Goal: Task Accomplishment & Management: Use online tool/utility

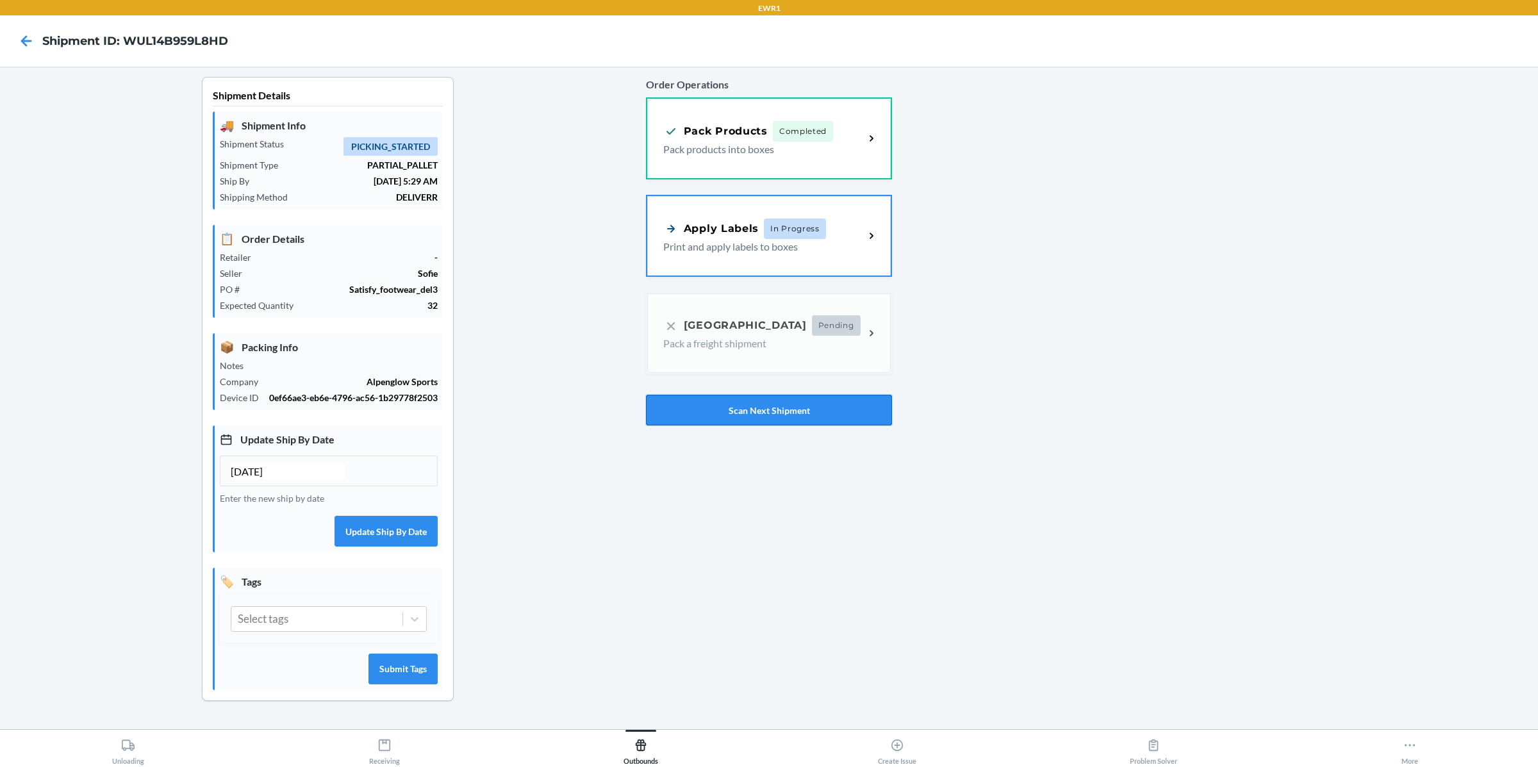
click at [763, 411] on button "Scan Next Shipment" at bounding box center [769, 410] width 246 height 31
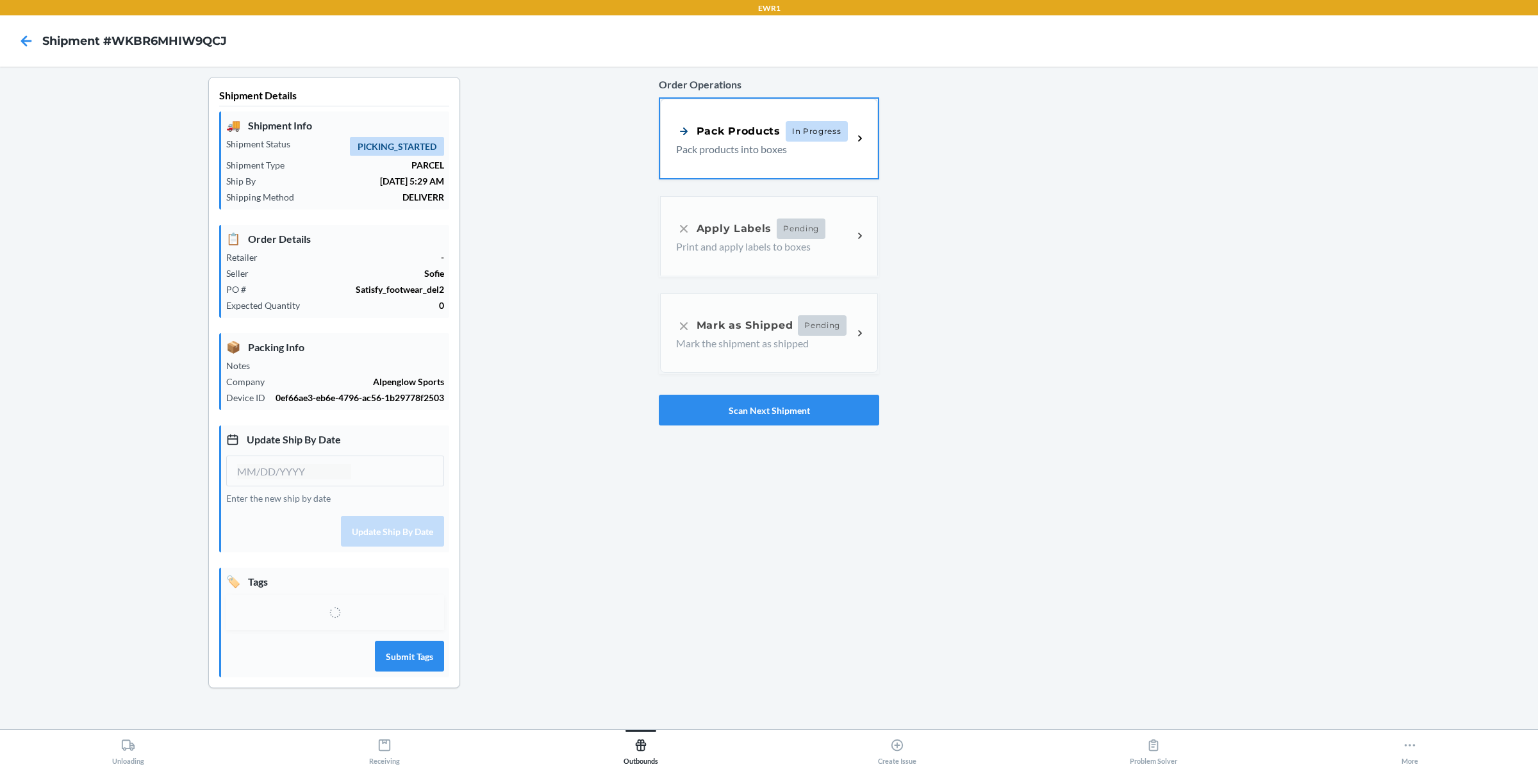
type input "[DATE]"
click at [773, 133] on div "Pack Products" at bounding box center [728, 130] width 104 height 16
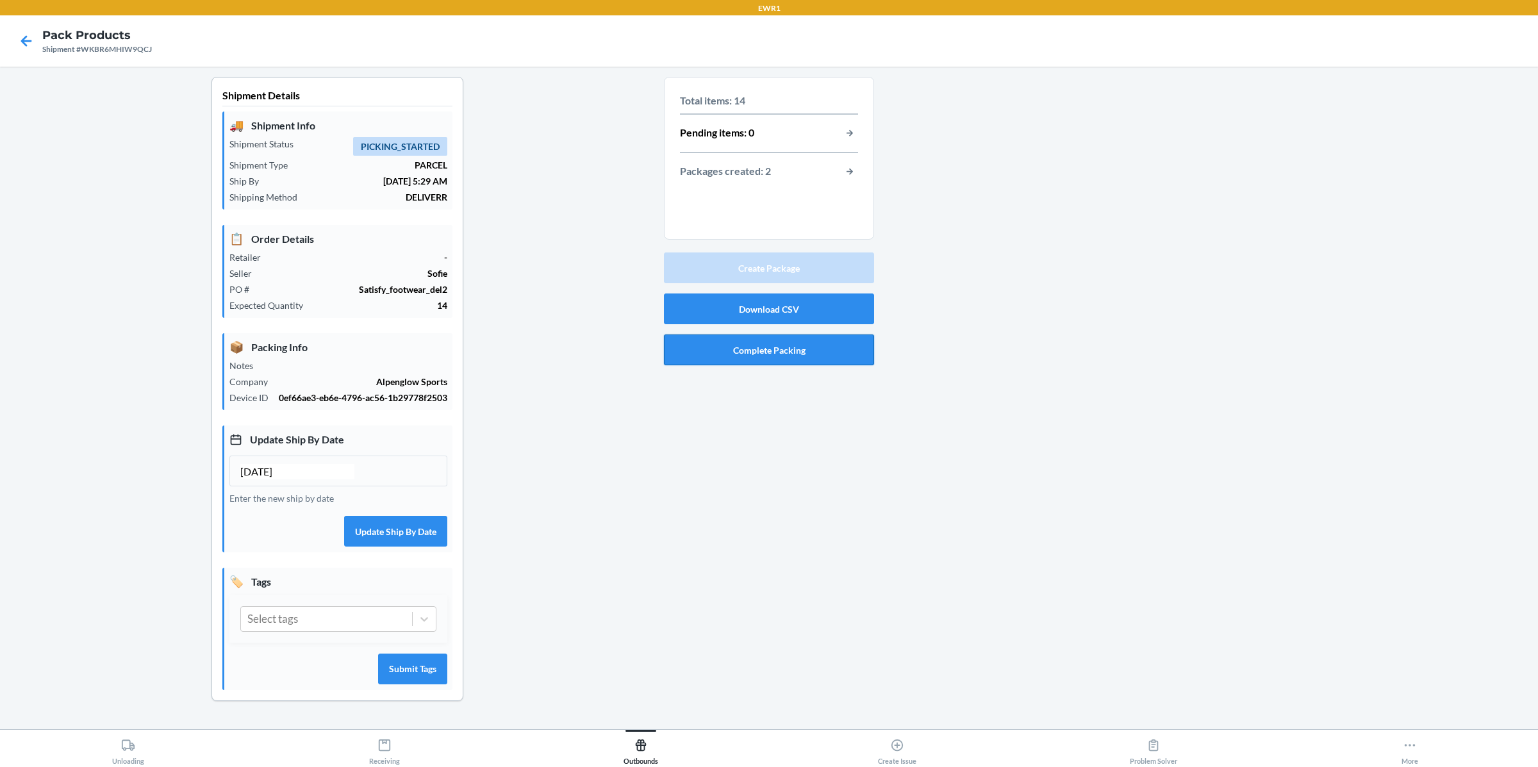
click at [777, 352] on button "Complete Packing" at bounding box center [769, 350] width 210 height 31
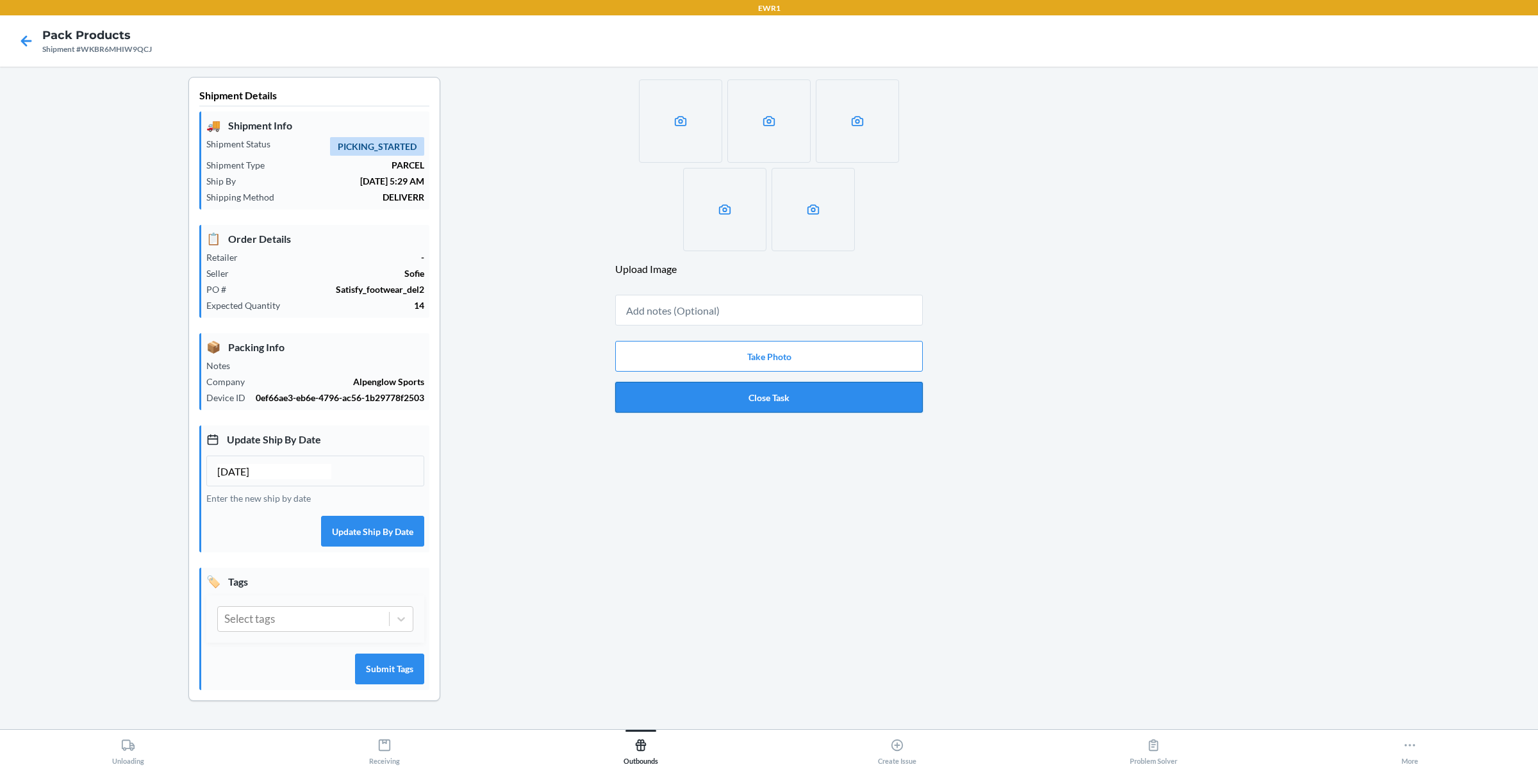
click at [768, 399] on button "Close Task" at bounding box center [769, 397] width 308 height 31
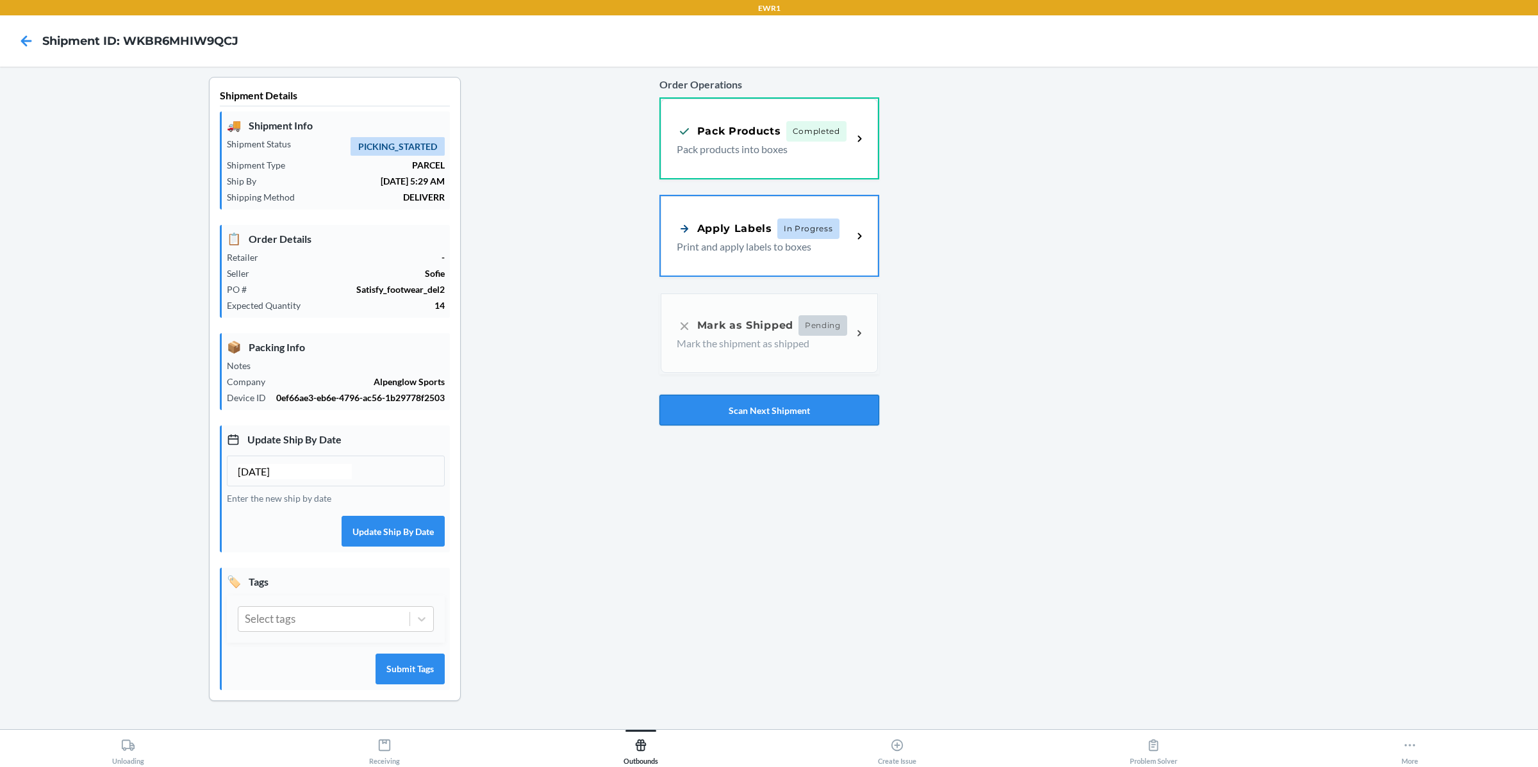
click at [798, 410] on button "Scan Next Shipment" at bounding box center [769, 410] width 220 height 31
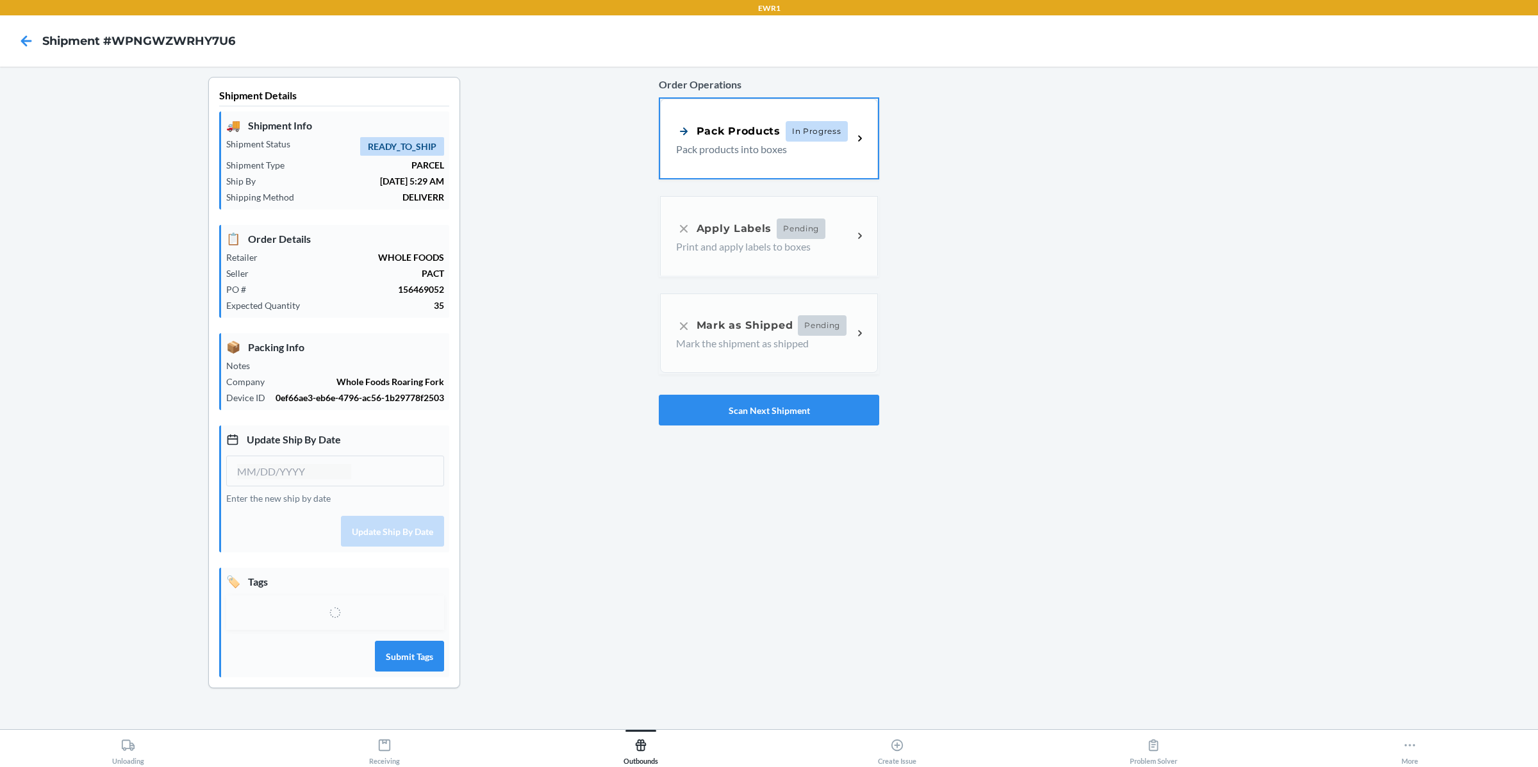
type input "10/04/2025"
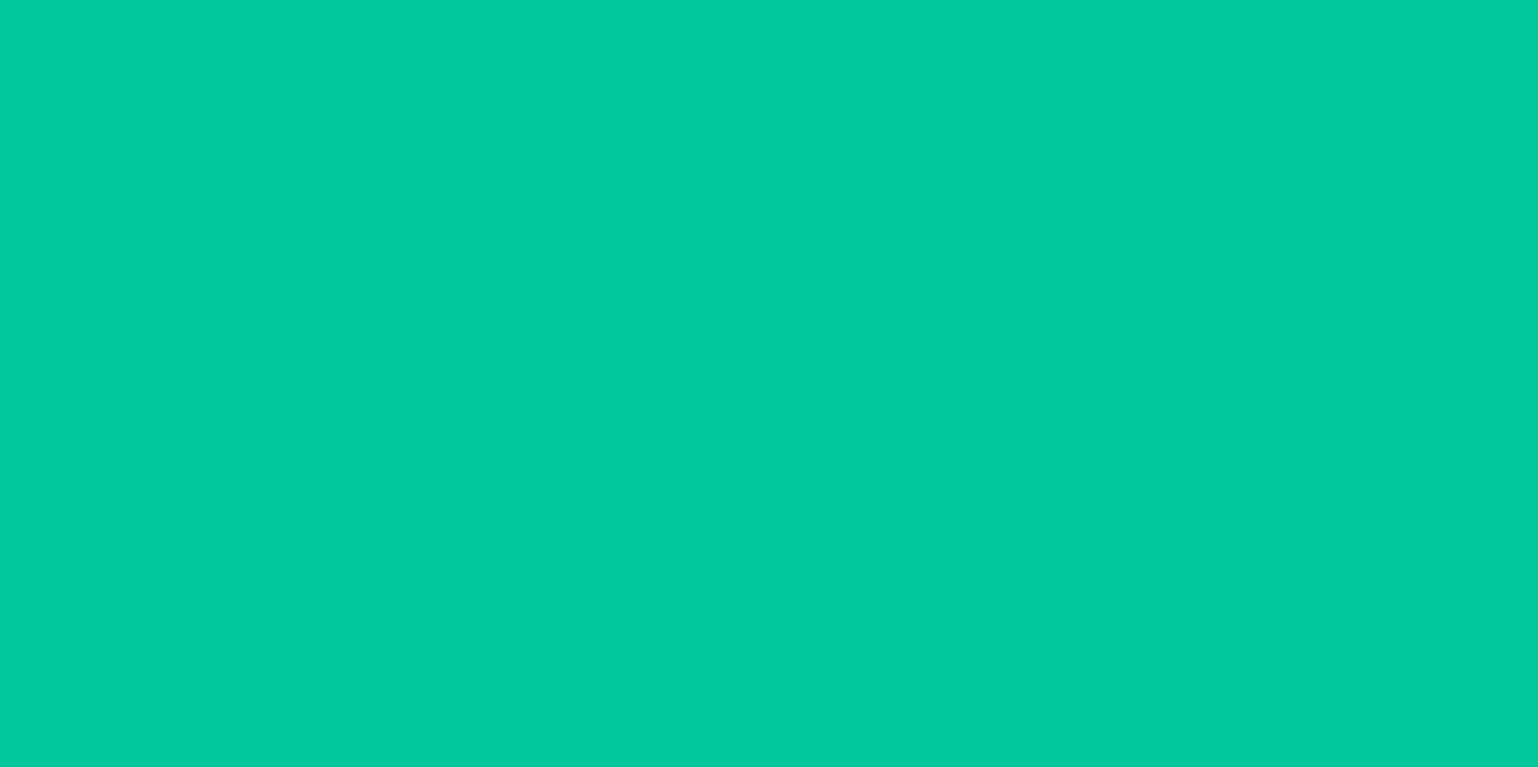
type input "[DATE]"
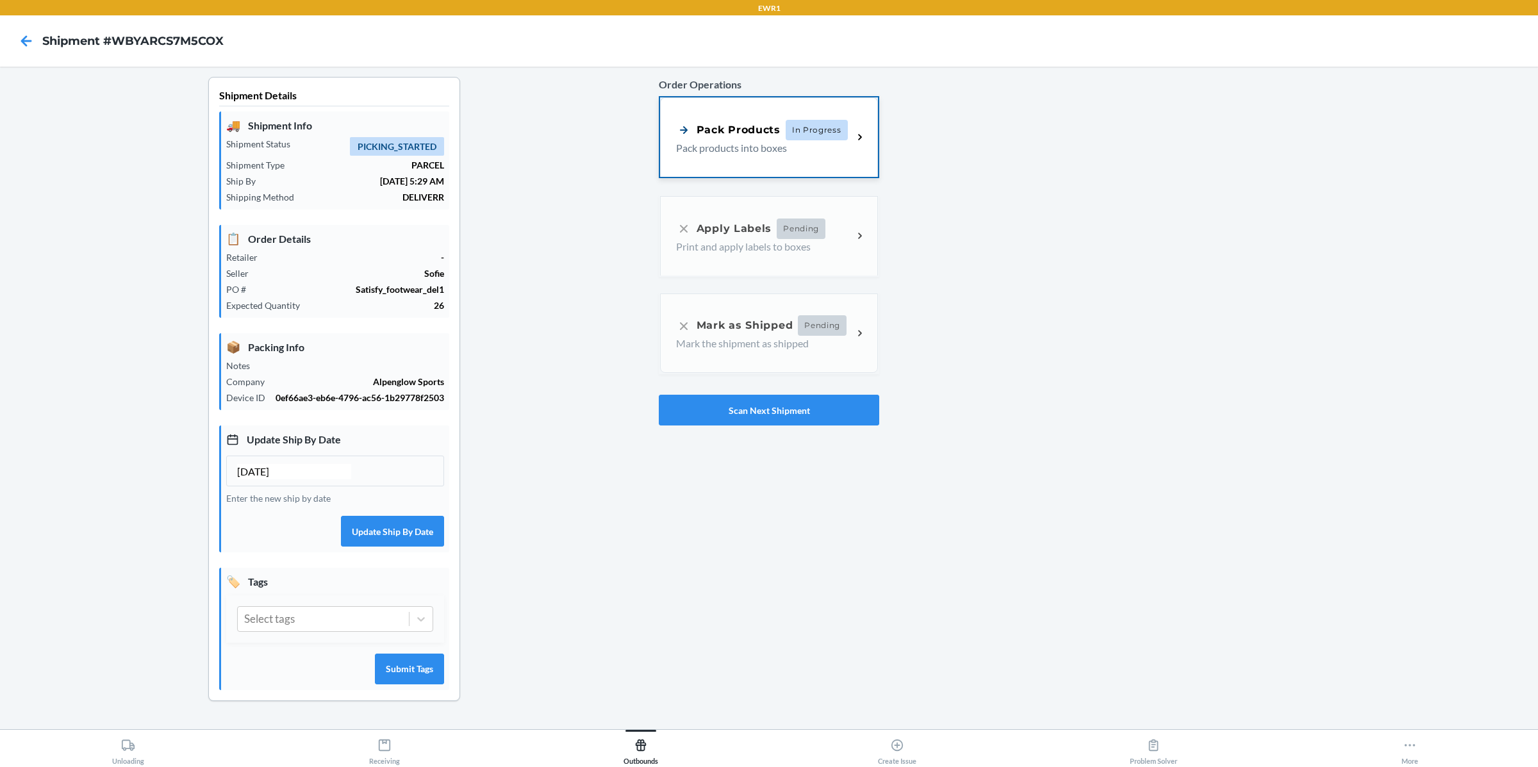
click at [805, 116] on div "Pack Products In Progress Pack products into boxes" at bounding box center [769, 136] width 218 height 79
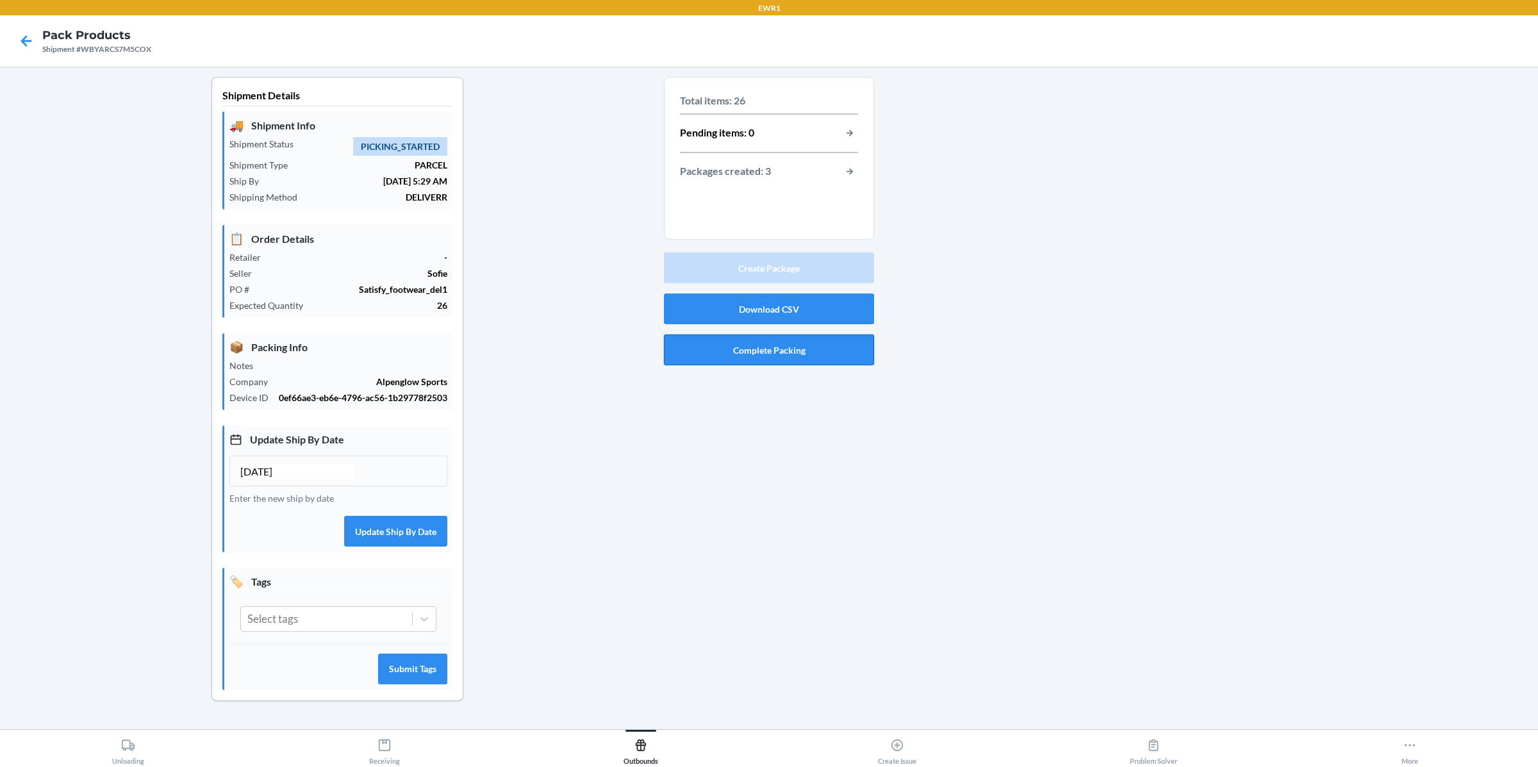
click at [831, 355] on button "Complete Packing" at bounding box center [769, 350] width 210 height 31
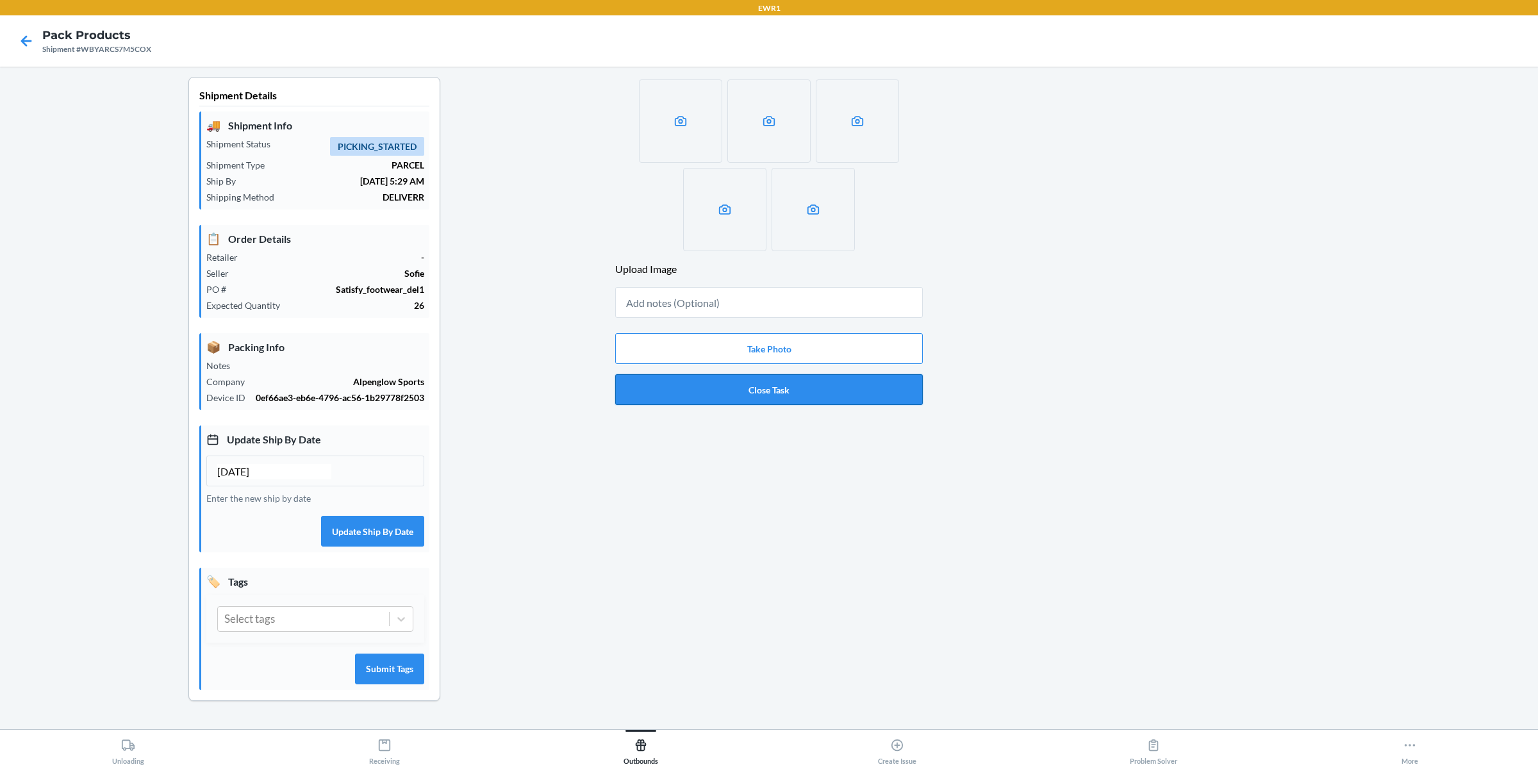
click at [812, 387] on button "Close Task" at bounding box center [769, 389] width 308 height 31
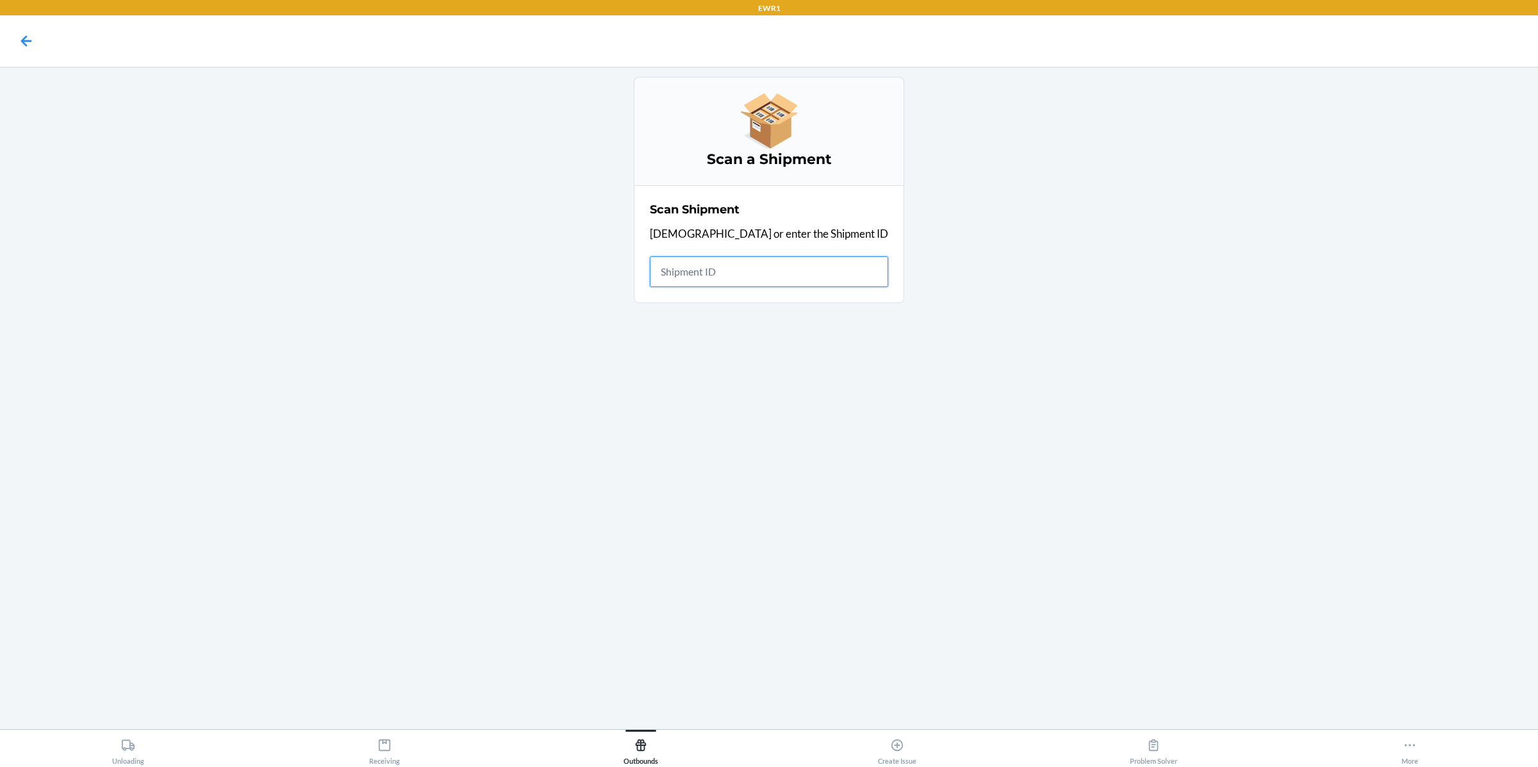
click at [752, 256] on input "text" at bounding box center [769, 271] width 238 height 31
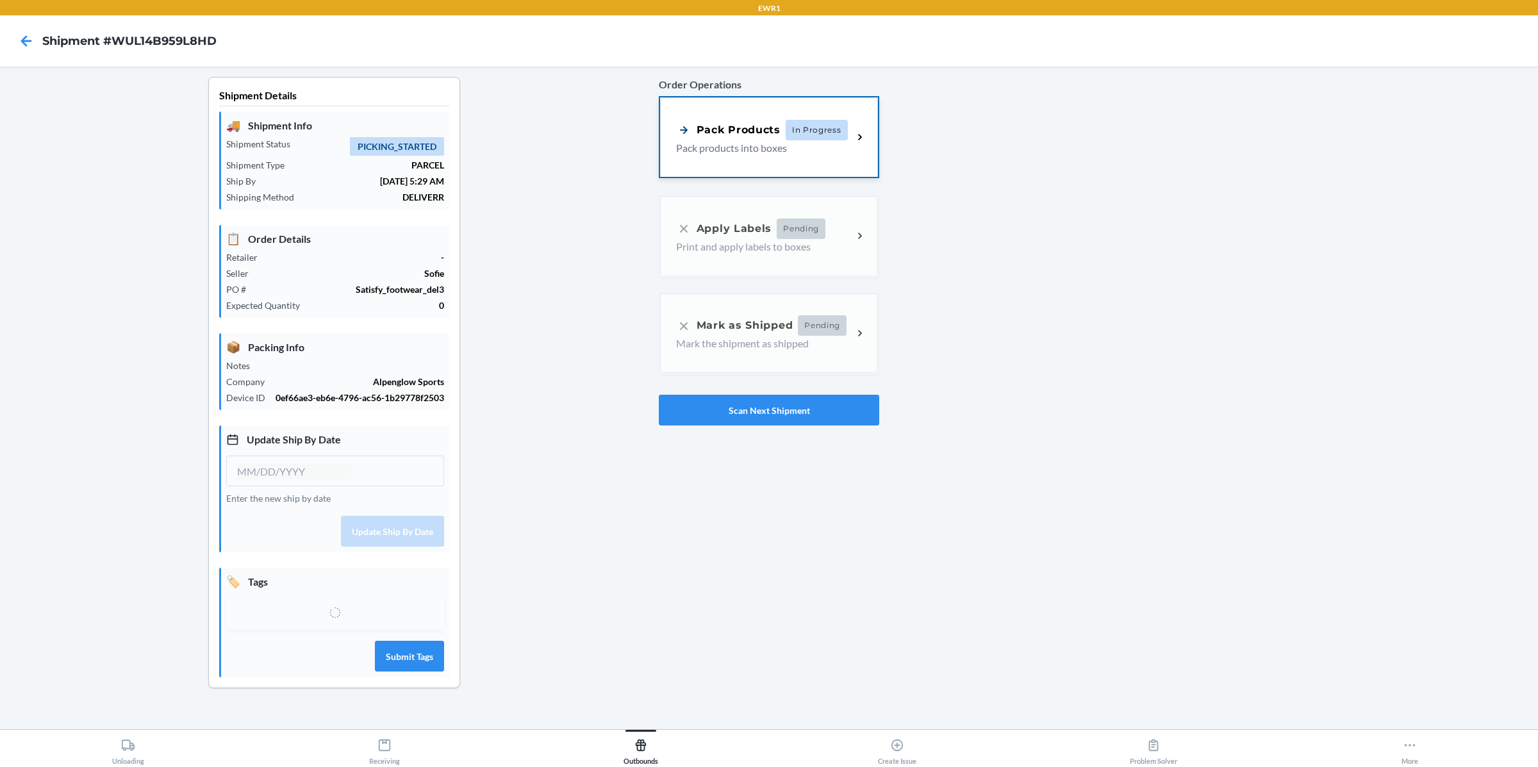
click at [758, 120] on div "Pack Products In Progress" at bounding box center [762, 130] width 172 height 21
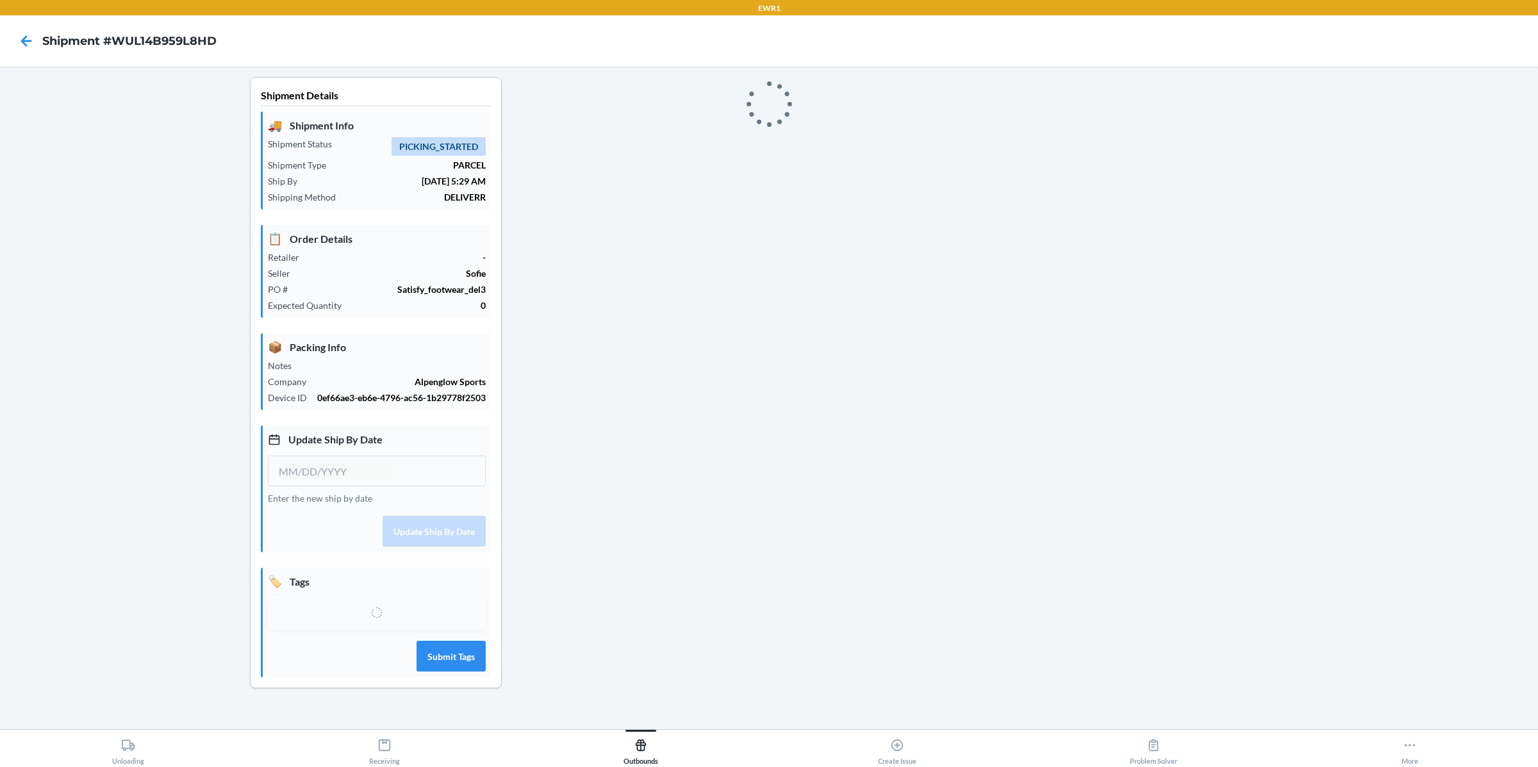
type input "[DATE]"
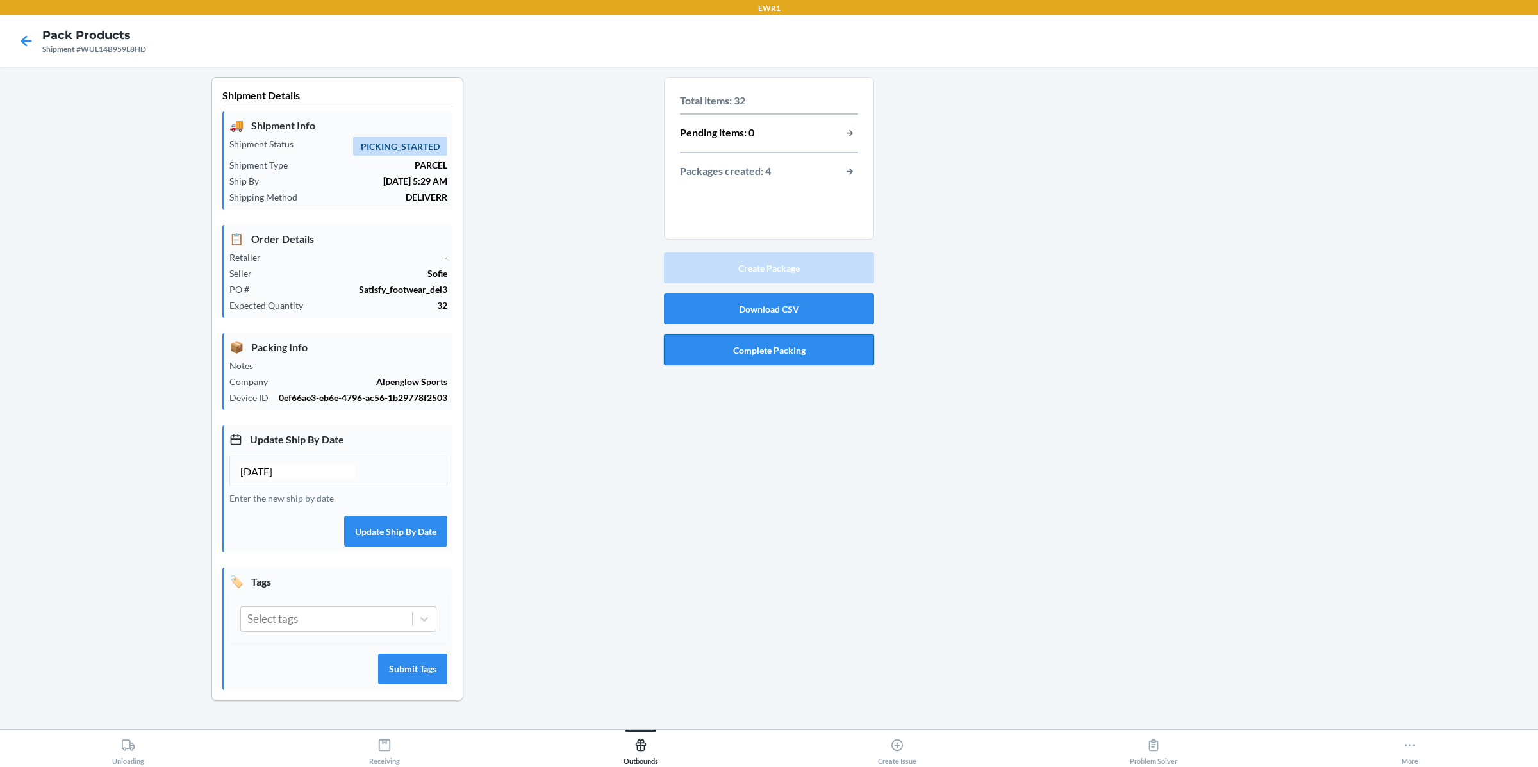
click at [777, 351] on button "Complete Packing" at bounding box center [769, 350] width 210 height 31
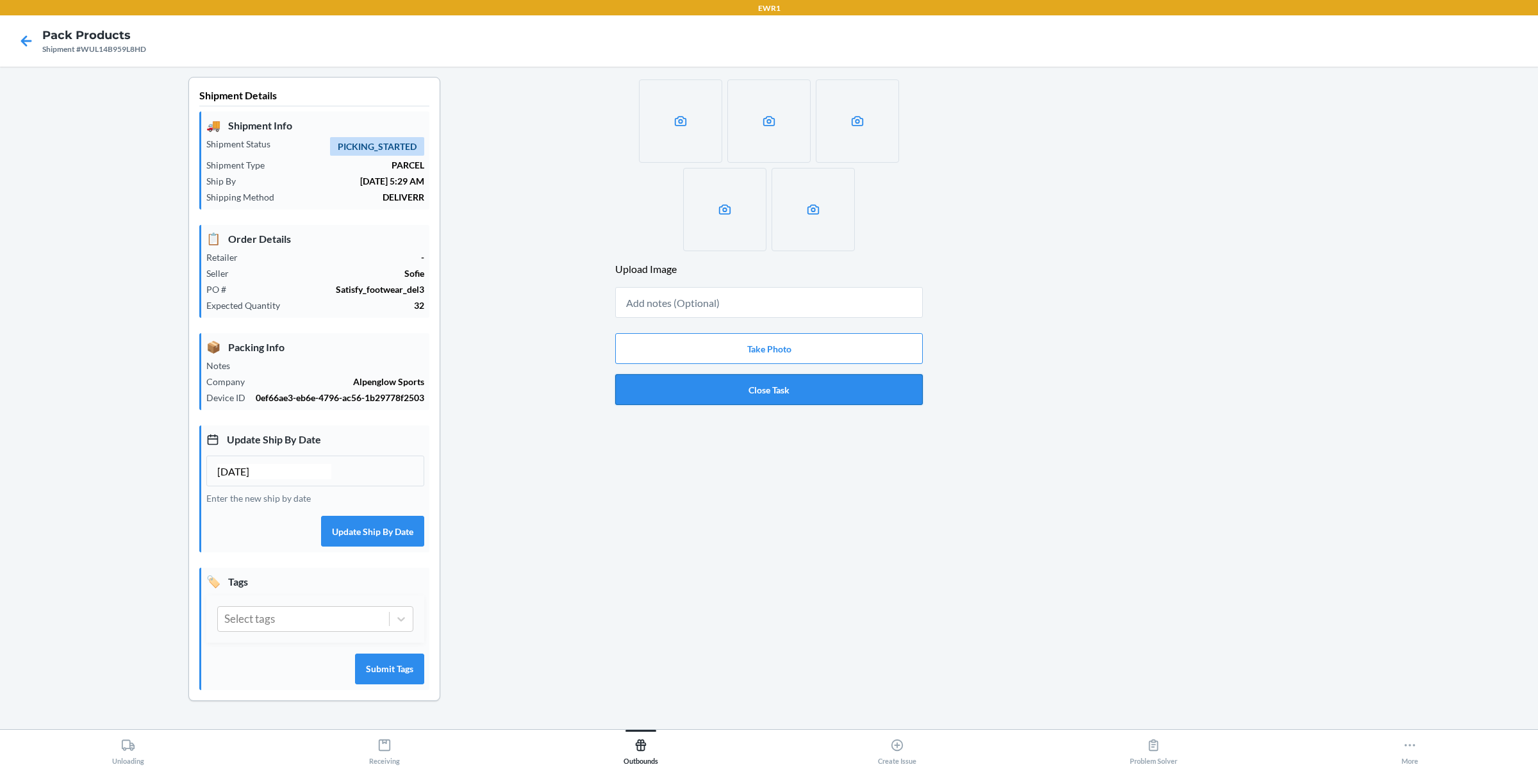
click at [761, 392] on button "Close Task" at bounding box center [769, 389] width 308 height 31
